Goal: Information Seeking & Learning: Learn about a topic

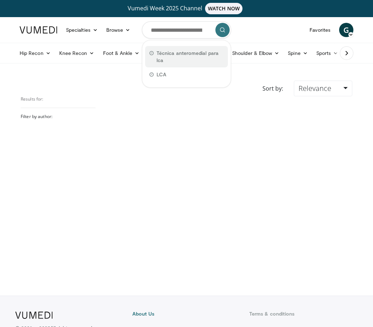
click at [198, 55] on span "Técnica anteromedial para lca" at bounding box center [190, 57] width 67 height 14
type input "**********"
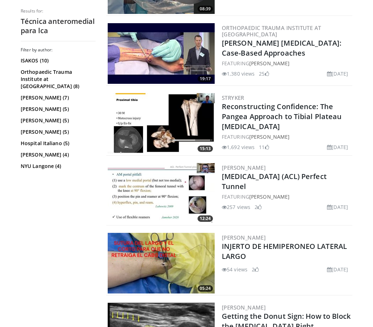
scroll to position [787, 0]
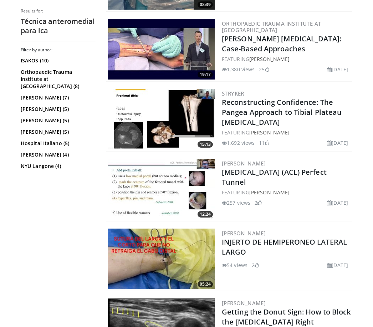
click at [183, 241] on img at bounding box center [161, 259] width 107 height 61
